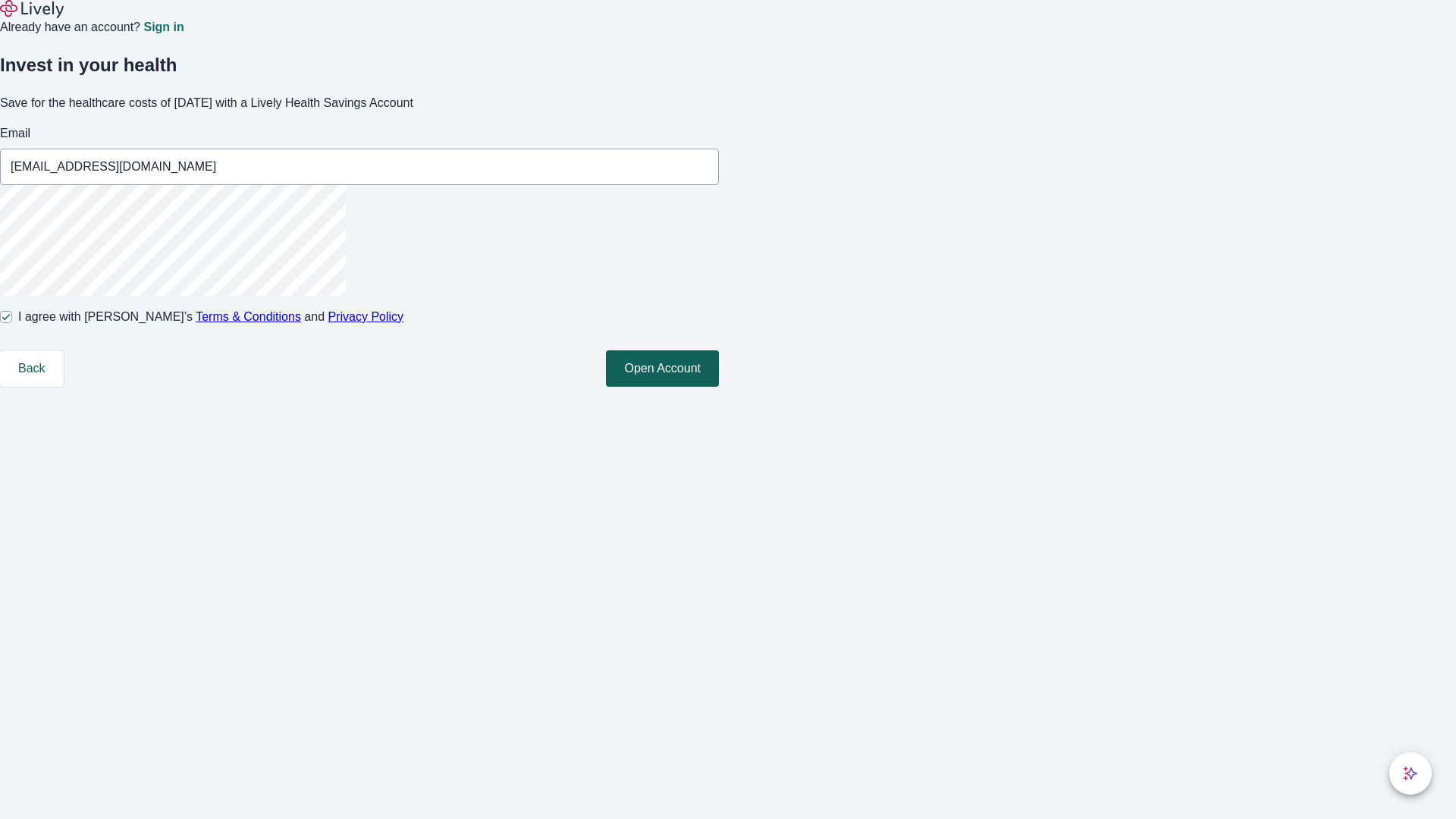
click at [719, 386] on button "Open Account" at bounding box center [663, 368] width 113 height 36
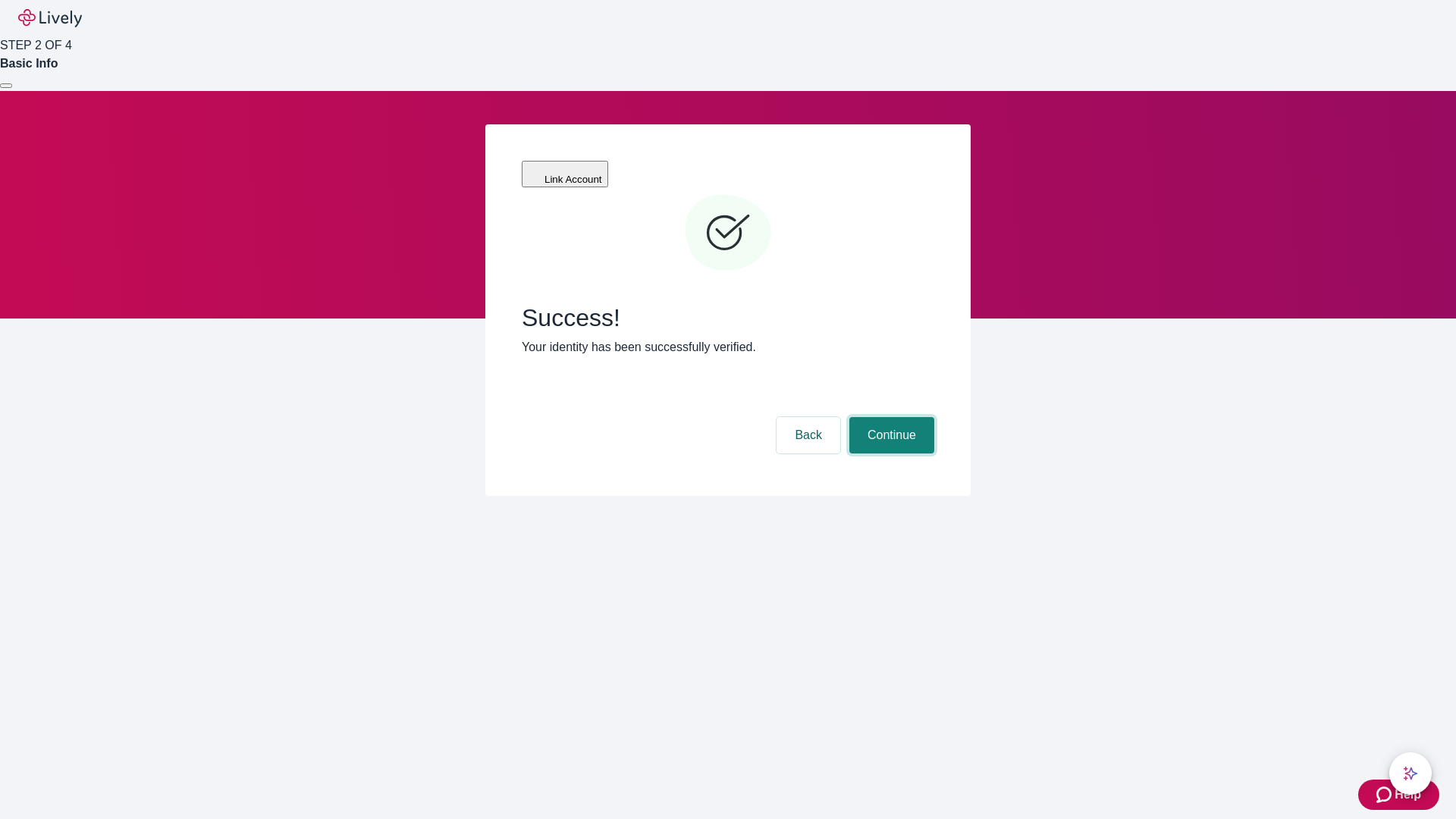
click at [890, 417] on button "Continue" at bounding box center [891, 435] width 85 height 36
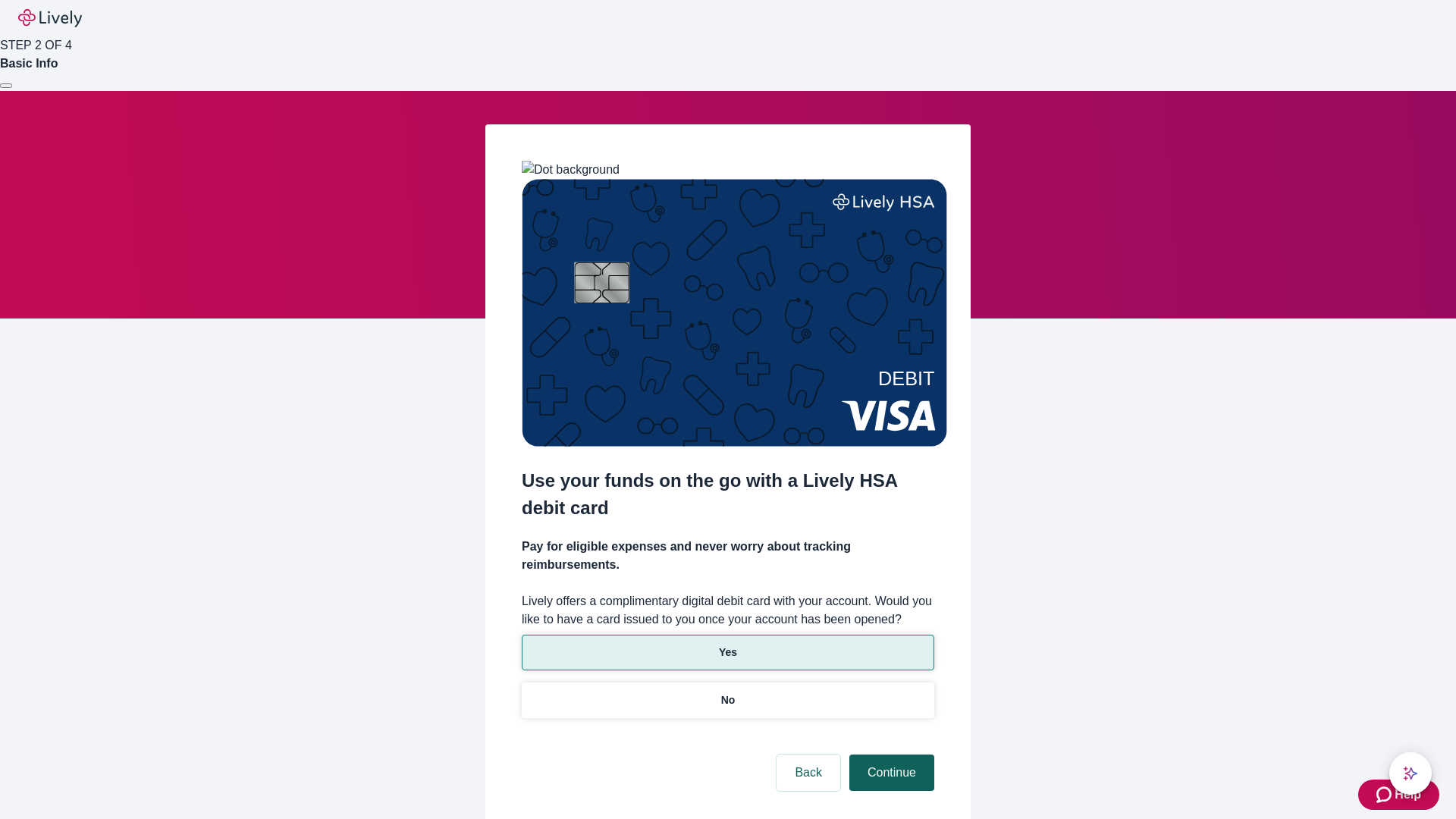
click at [728, 692] on p "No" at bounding box center [728, 700] width 14 height 16
click at [890, 755] on button "Continue" at bounding box center [891, 773] width 85 height 36
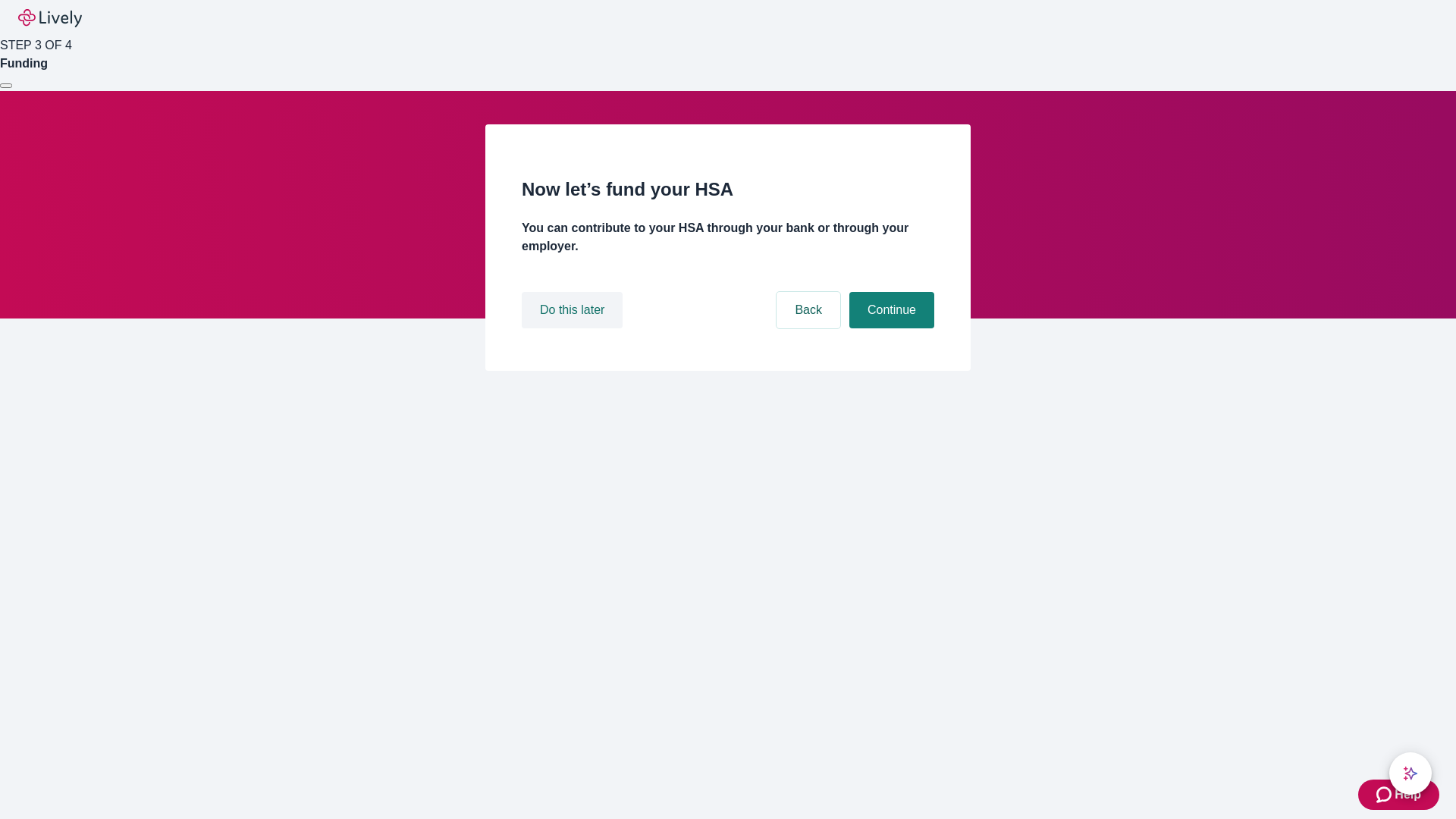
click at [574, 328] on button "Do this later" at bounding box center [572, 310] width 101 height 36
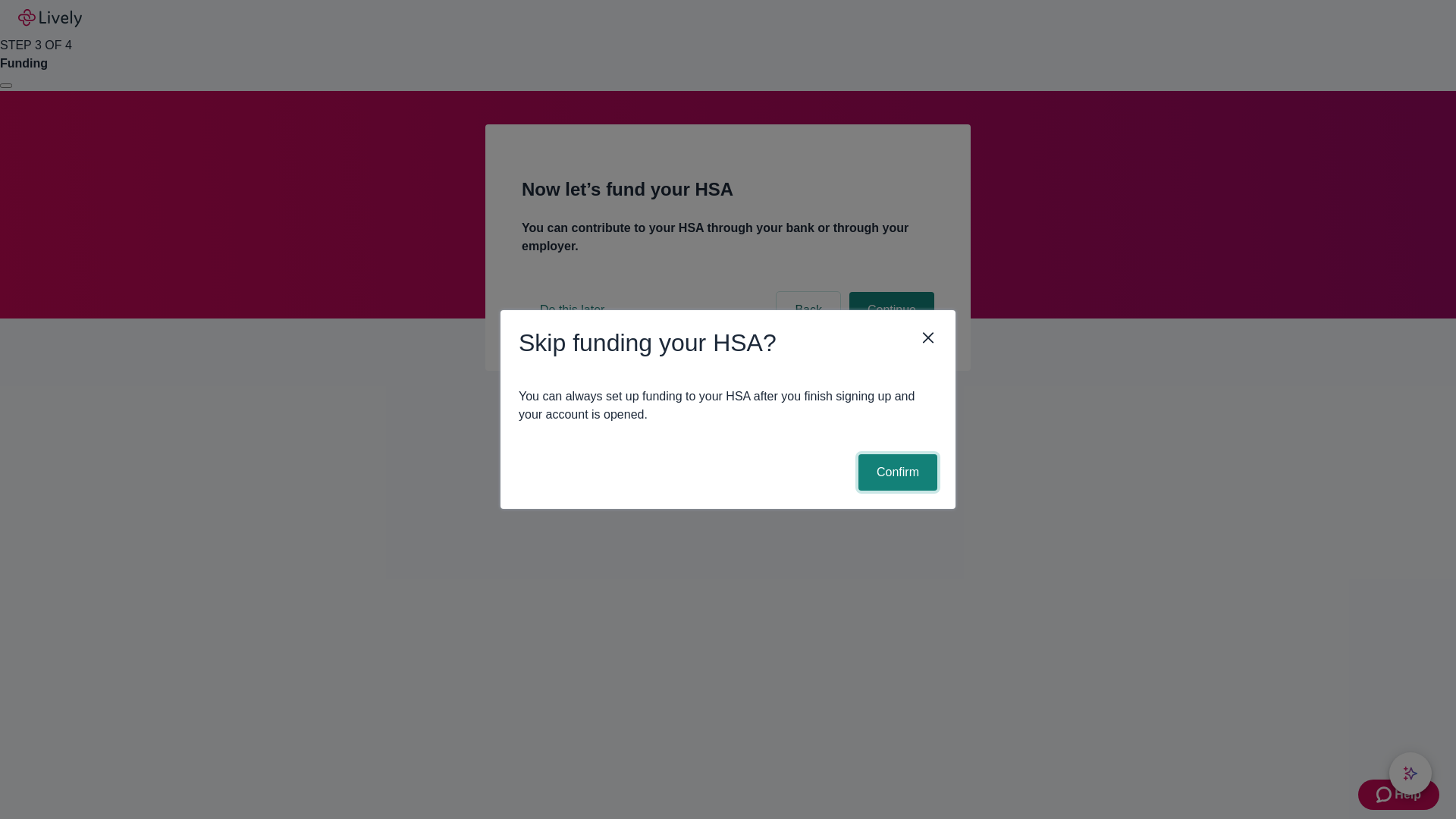
click at [895, 473] on button "Confirm" at bounding box center [898, 472] width 79 height 36
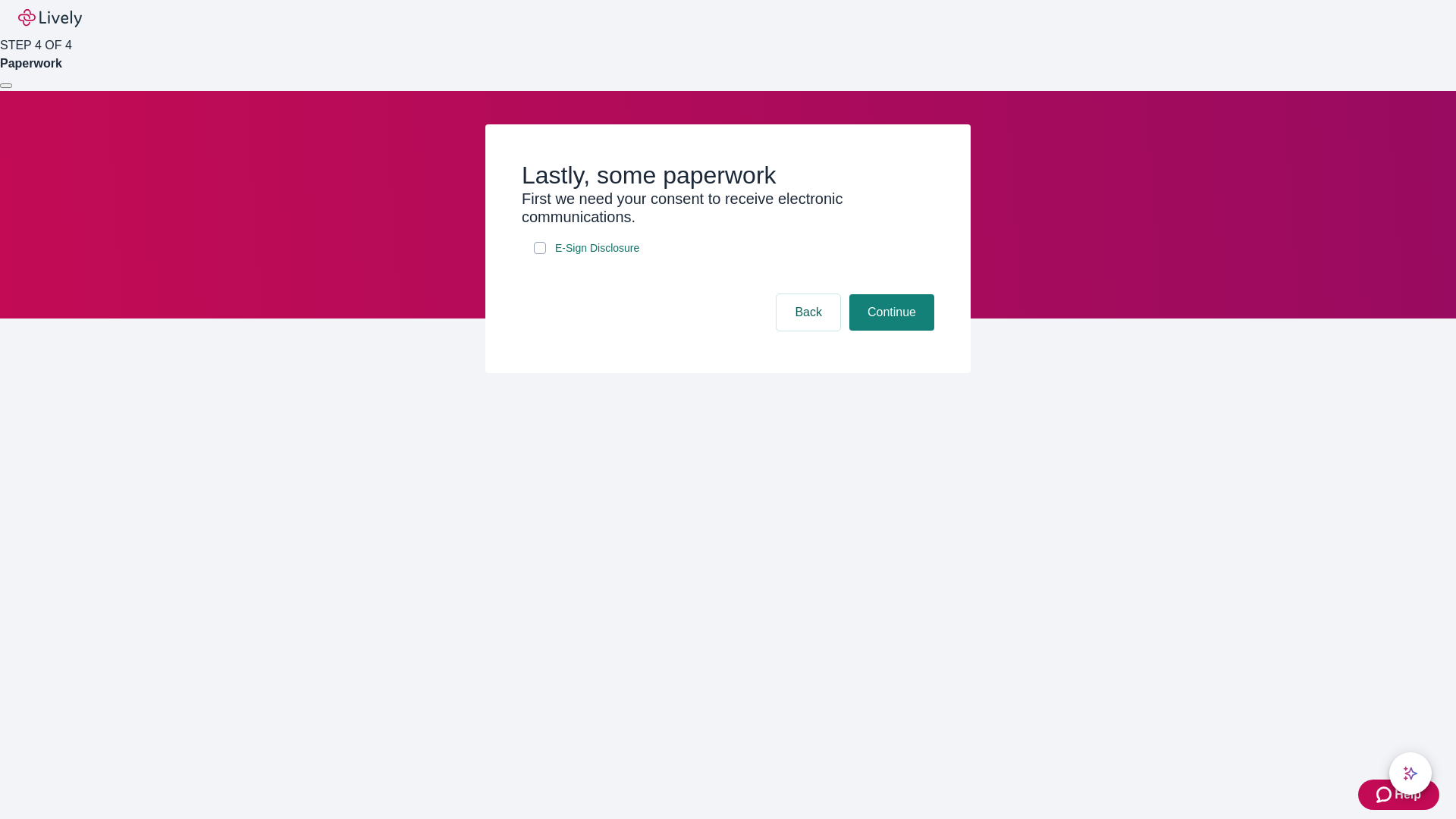
click at [540, 254] on input "E-Sign Disclosure" at bounding box center [539, 248] width 12 height 12
checkbox input "true"
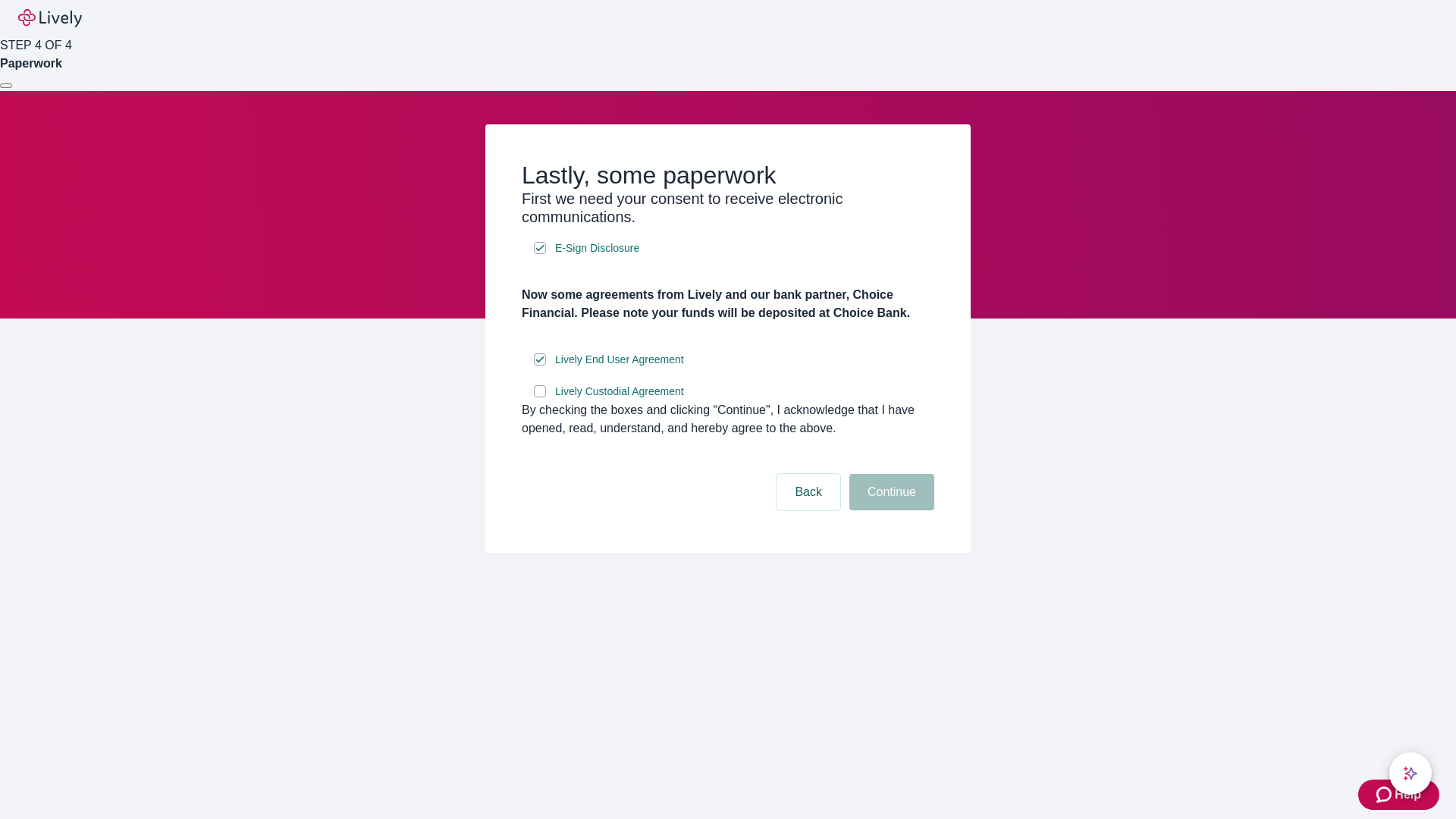
click at [540, 397] on input "Lively Custodial Agreement" at bounding box center [539, 390] width 12 height 12
checkbox input "true"
click at [890, 510] on button "Continue" at bounding box center [891, 492] width 85 height 36
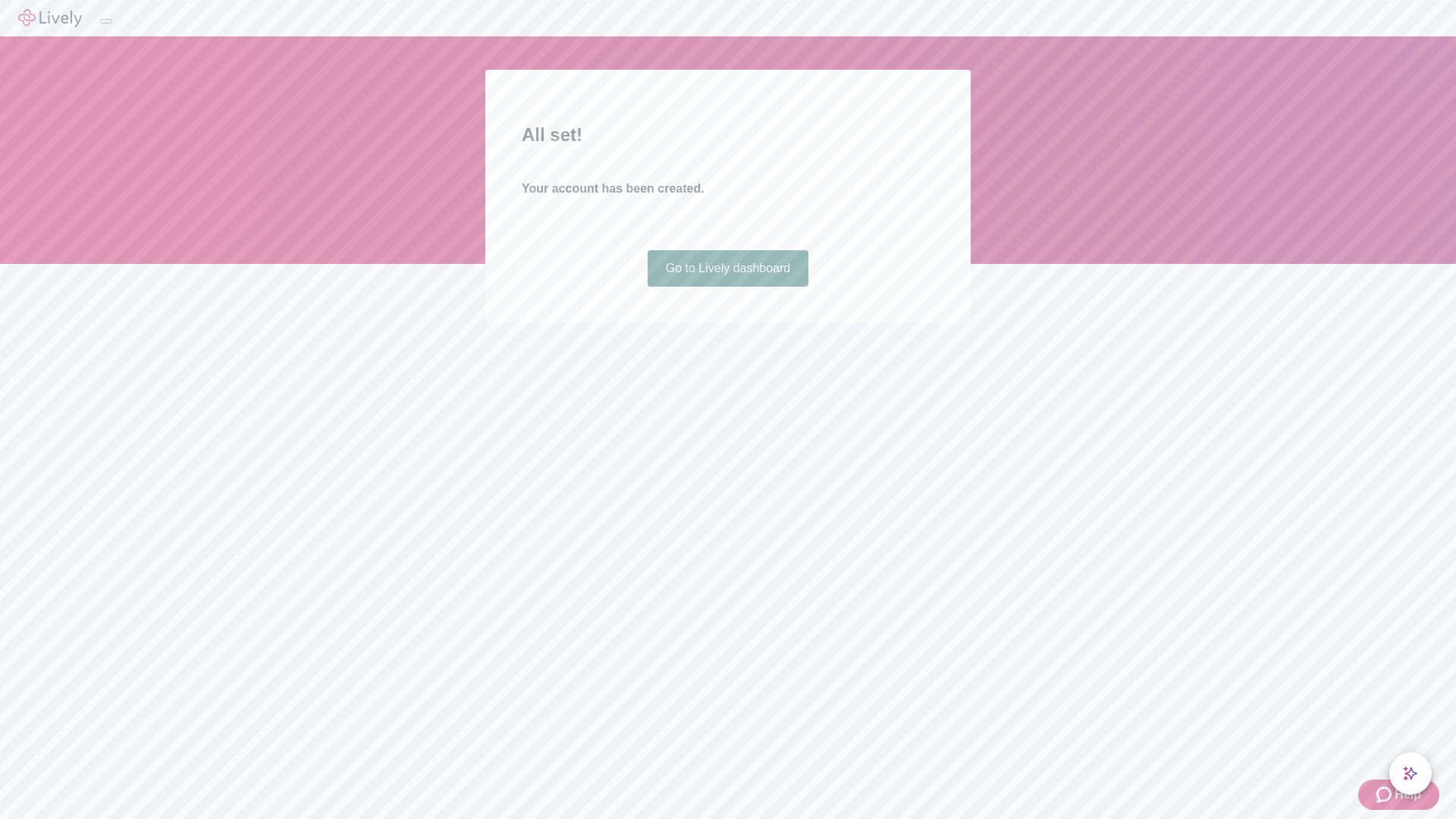
click at [728, 287] on link "Go to Lively dashboard" at bounding box center [728, 268] width 162 height 36
